Goal: Download file/media

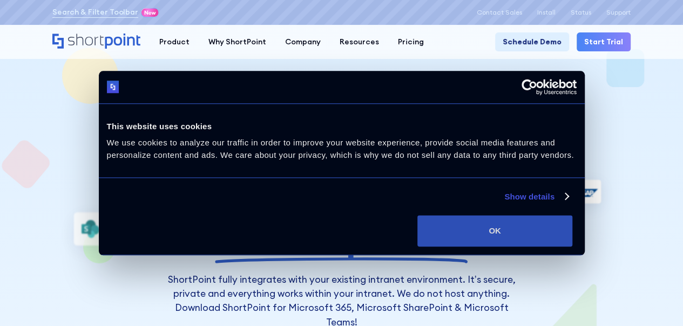
click at [573, 246] on button "OK" at bounding box center [495, 230] width 155 height 31
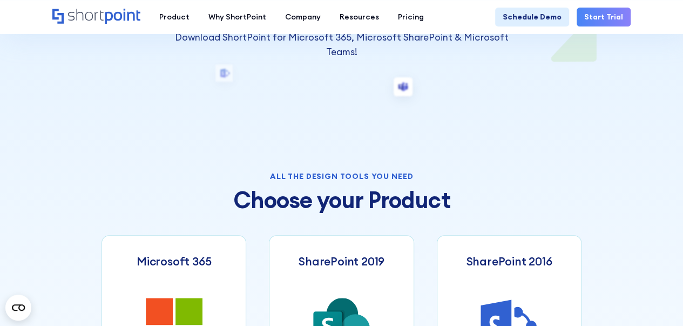
scroll to position [378, 0]
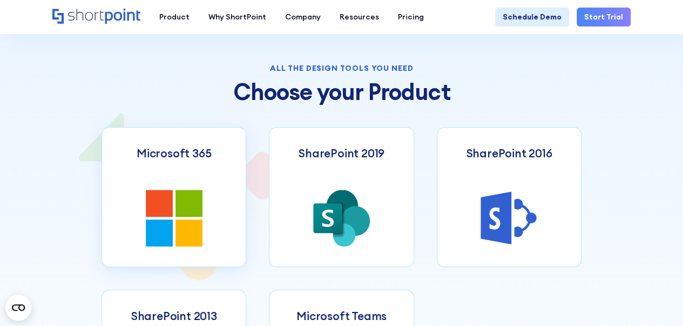
click at [166, 222] on icon at bounding box center [159, 232] width 27 height 27
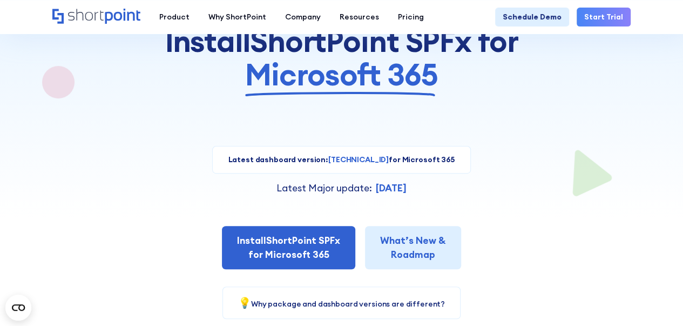
click at [355, 157] on strong "[TECHNICAL_ID]" at bounding box center [358, 159] width 60 height 10
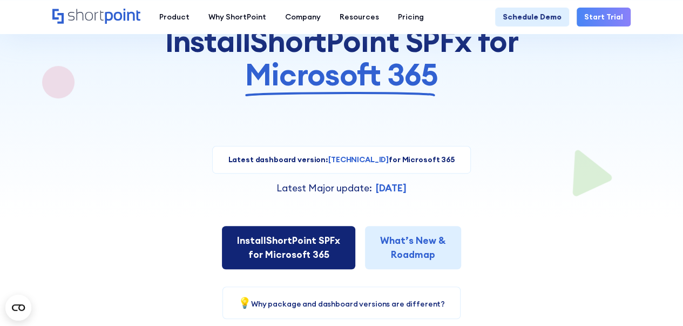
scroll to position [216, 0]
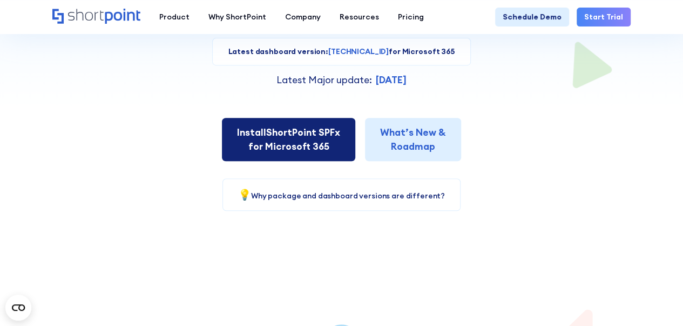
click at [293, 148] on link "Install ShortPoint SPFx for Microsoft 365" at bounding box center [288, 140] width 133 height 44
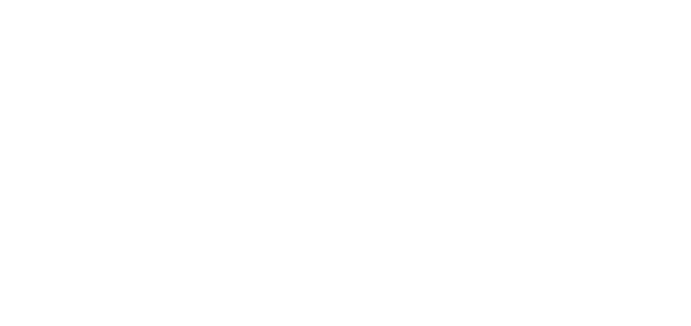
select select "Microsoft 365"
